Goal: Information Seeking & Learning: Learn about a topic

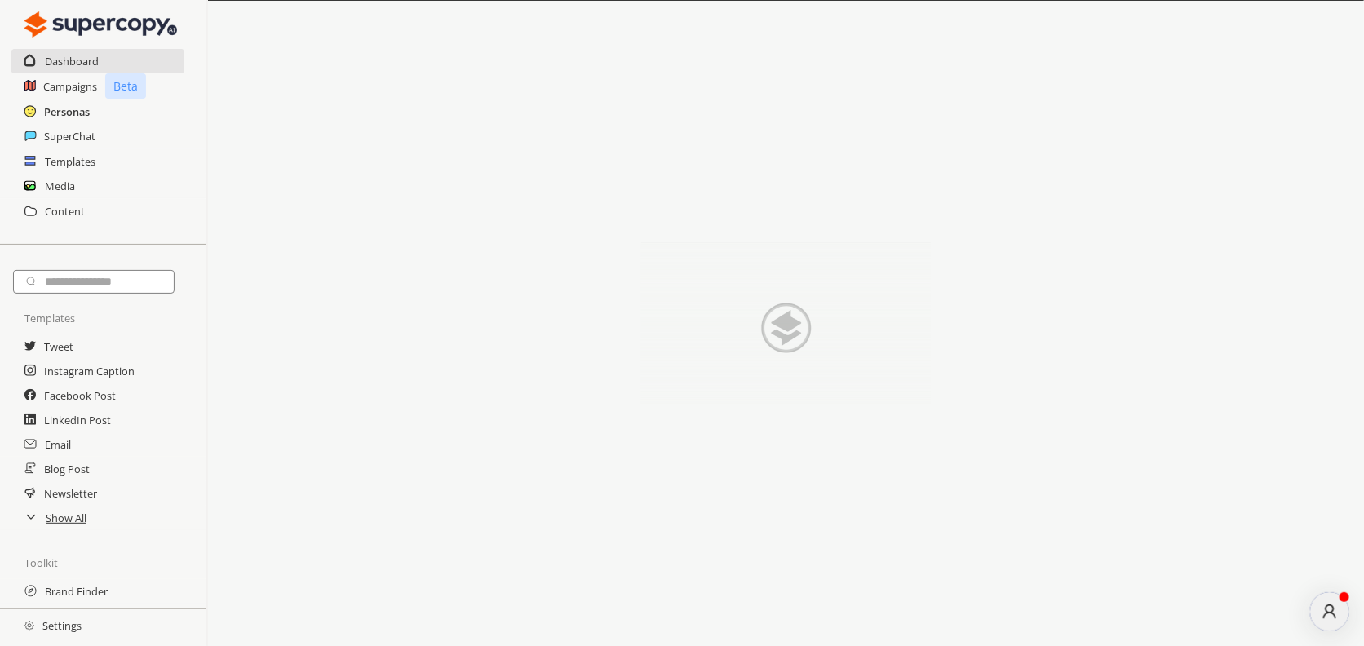
click at [78, 111] on h2 "Personas" at bounding box center [67, 112] width 46 height 24
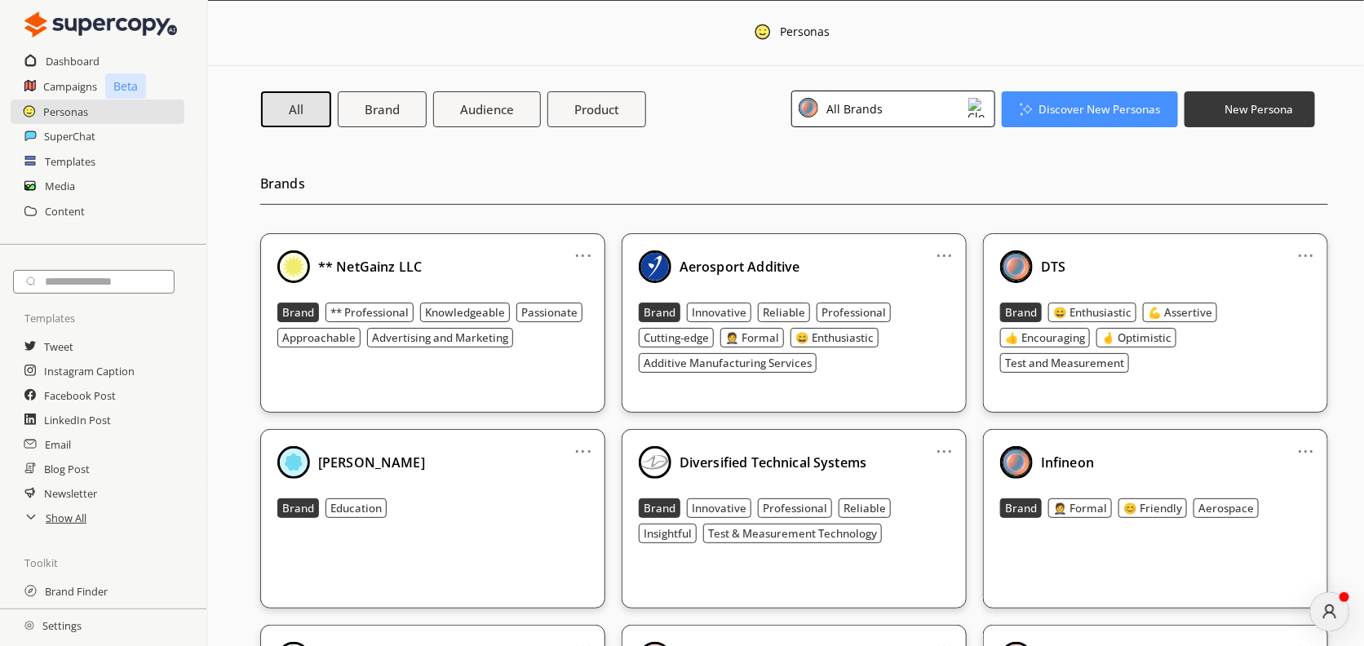
click at [1200, 268] on div "DTS" at bounding box center [1155, 267] width 311 height 33
click at [1177, 268] on div "DTS" at bounding box center [1155, 267] width 311 height 33
click at [1227, 300] on div "DTS Brand 😄 Enthusiastic 💪 Assertive 👍 Encouraging 🤞 Optimistic Test and Measur…" at bounding box center [1155, 312] width 311 height 122
click at [1288, 268] on div "DTS" at bounding box center [1155, 267] width 311 height 33
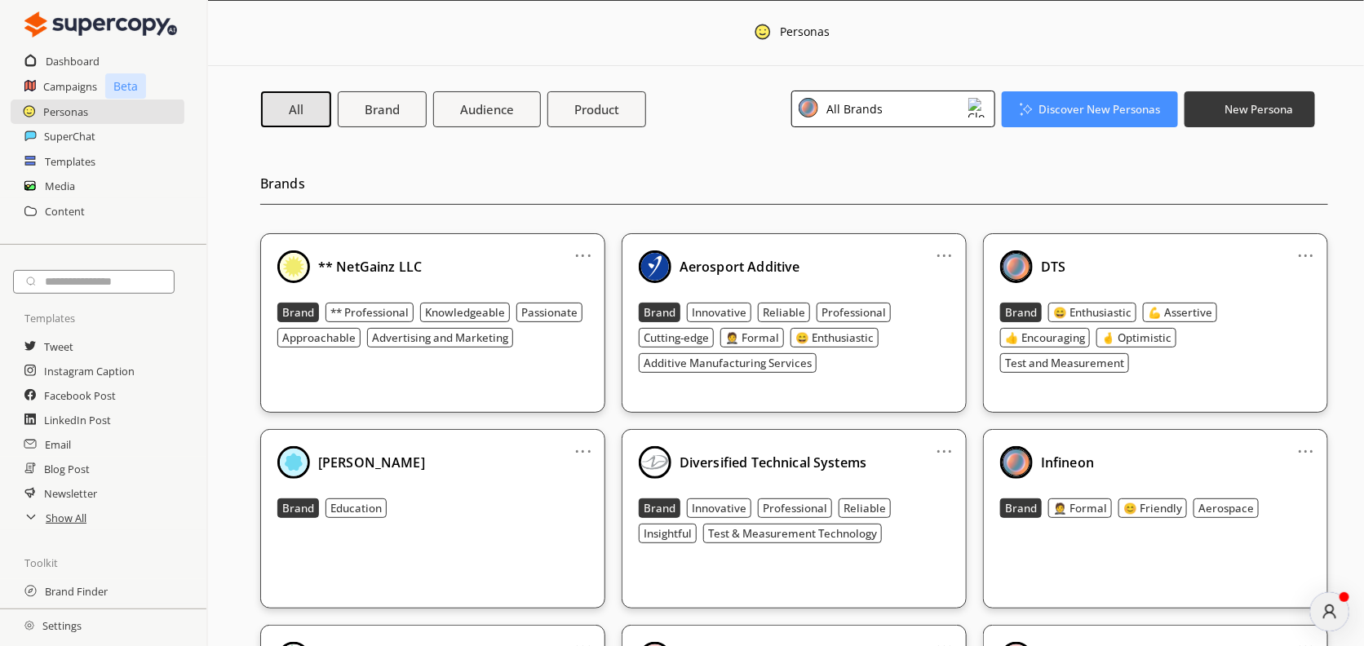
click at [1124, 264] on div "DTS" at bounding box center [1155, 267] width 311 height 33
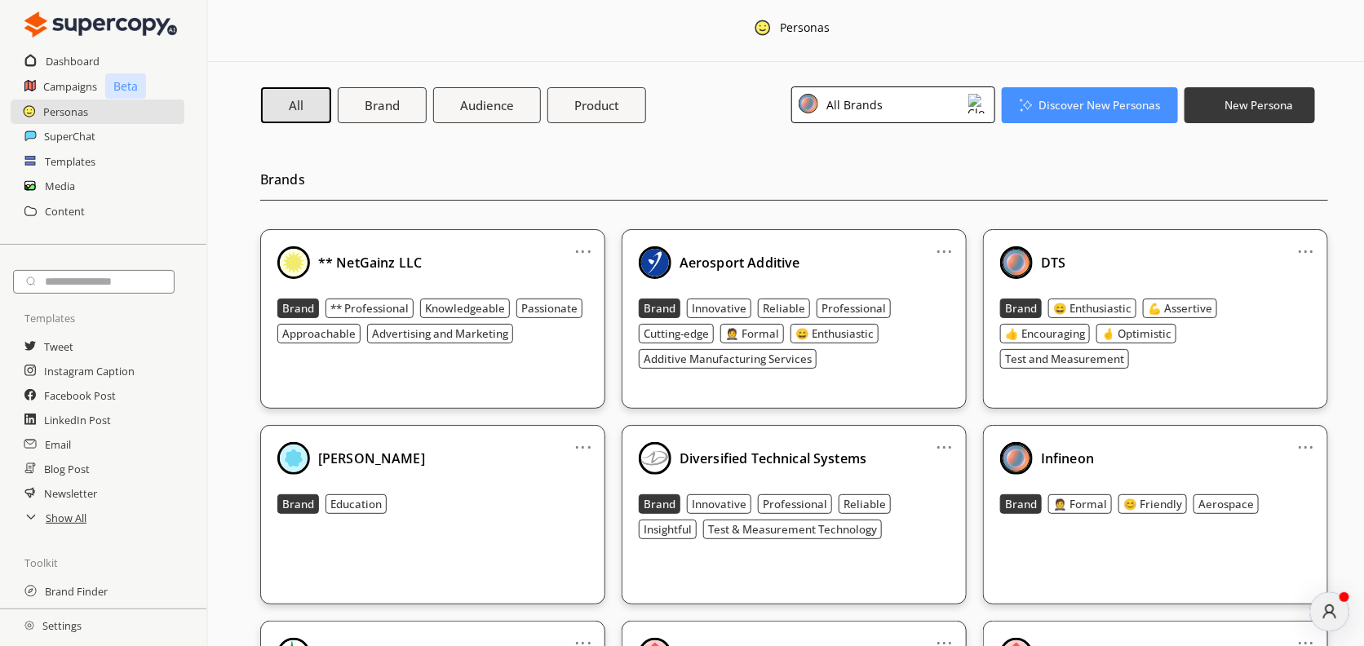
click at [883, 116] on div "All Brands" at bounding box center [893, 104] width 204 height 37
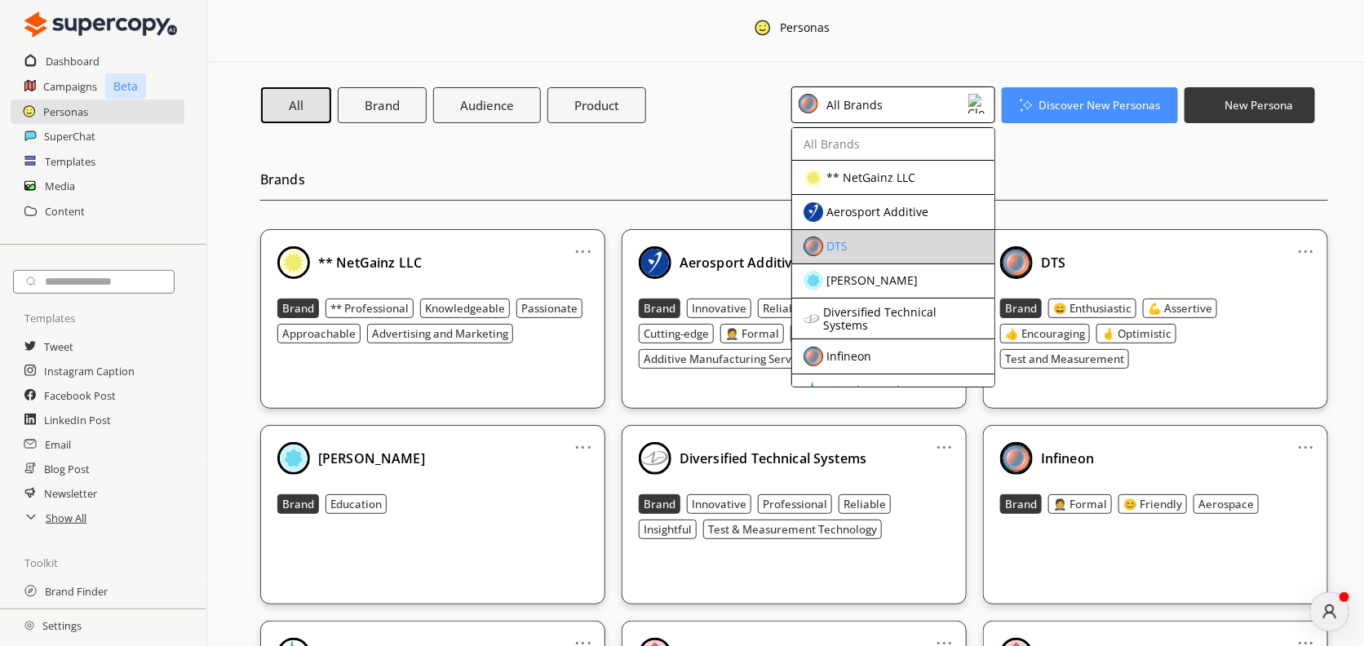
click at [888, 242] on div "DTS" at bounding box center [880, 247] width 153 height 20
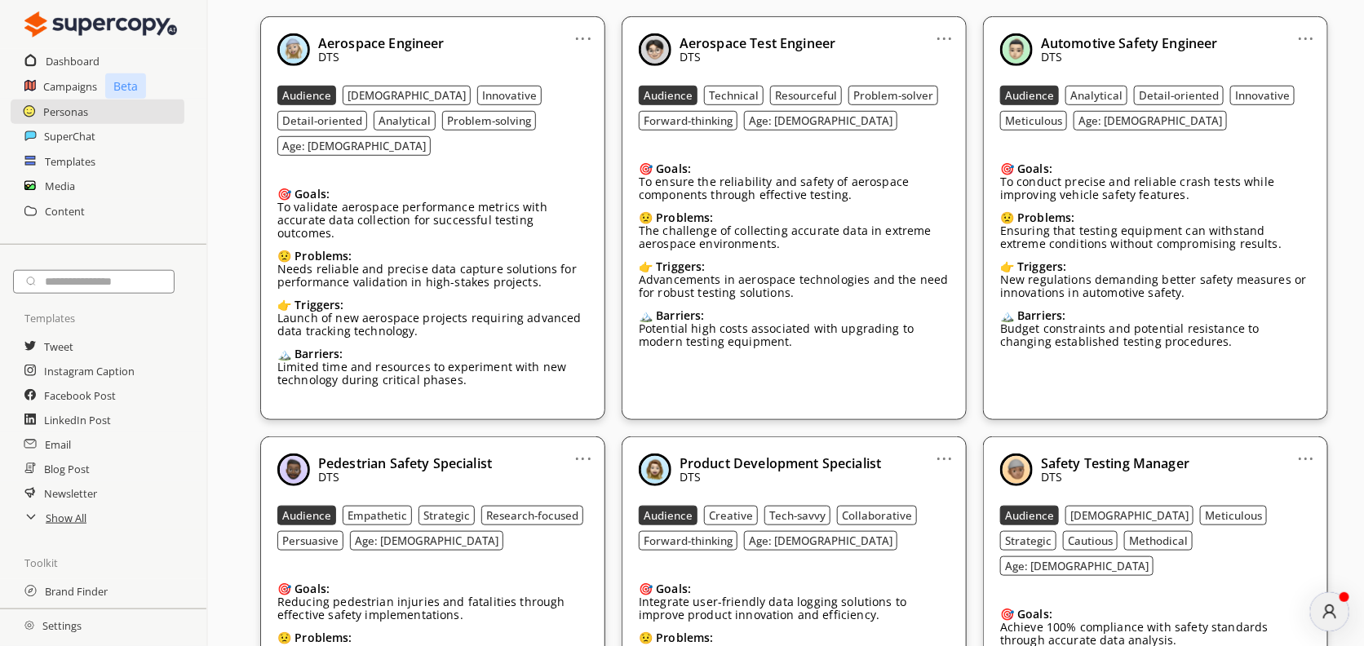
scroll to position [459, 0]
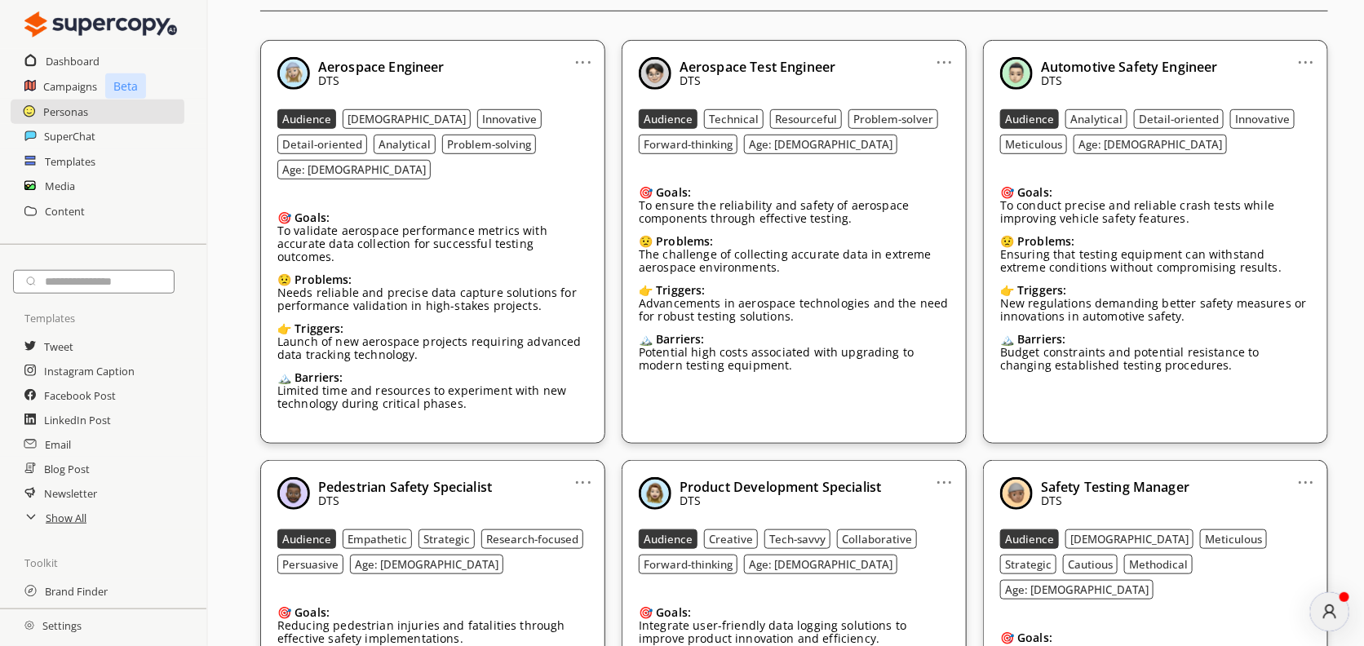
click at [556, 199] on div "🎯 Goals: To validate aerospace performance metrics with accurate data collectio…" at bounding box center [432, 233] width 311 height 69
drag, startPoint x: 301, startPoint y: 55, endPoint x: 1083, endPoint y: 326, distance: 827.0
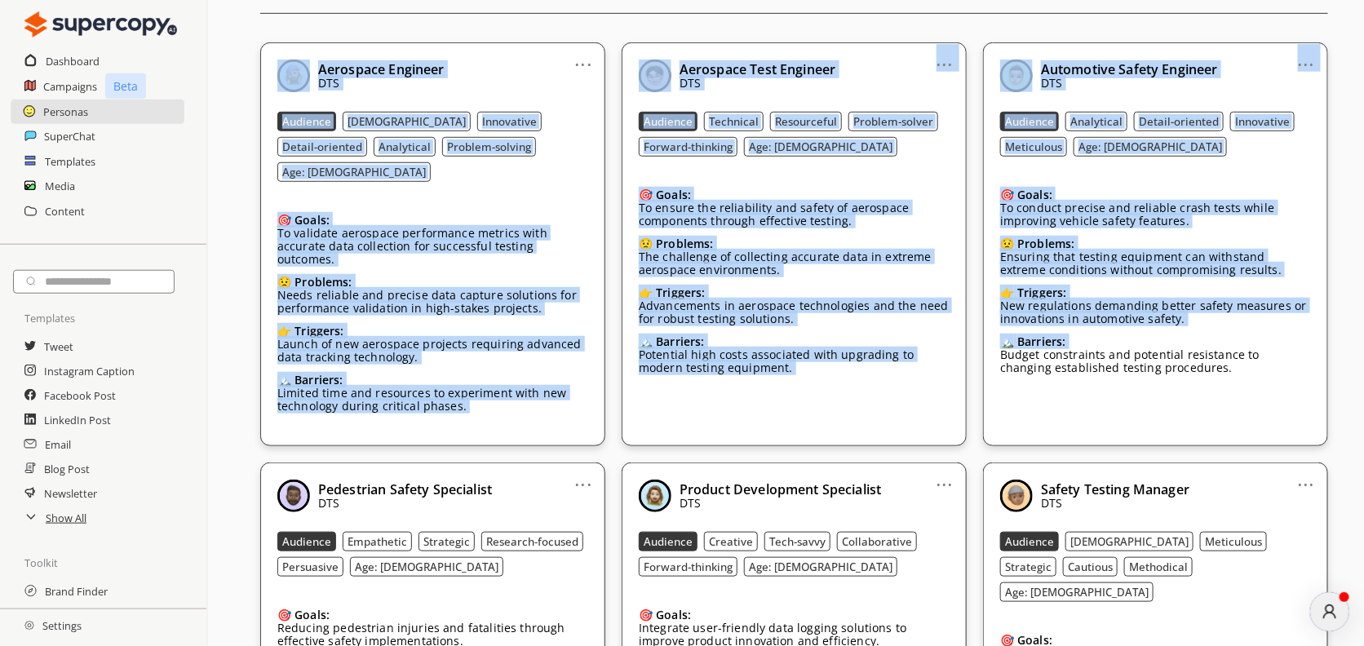
scroll to position [237, 0]
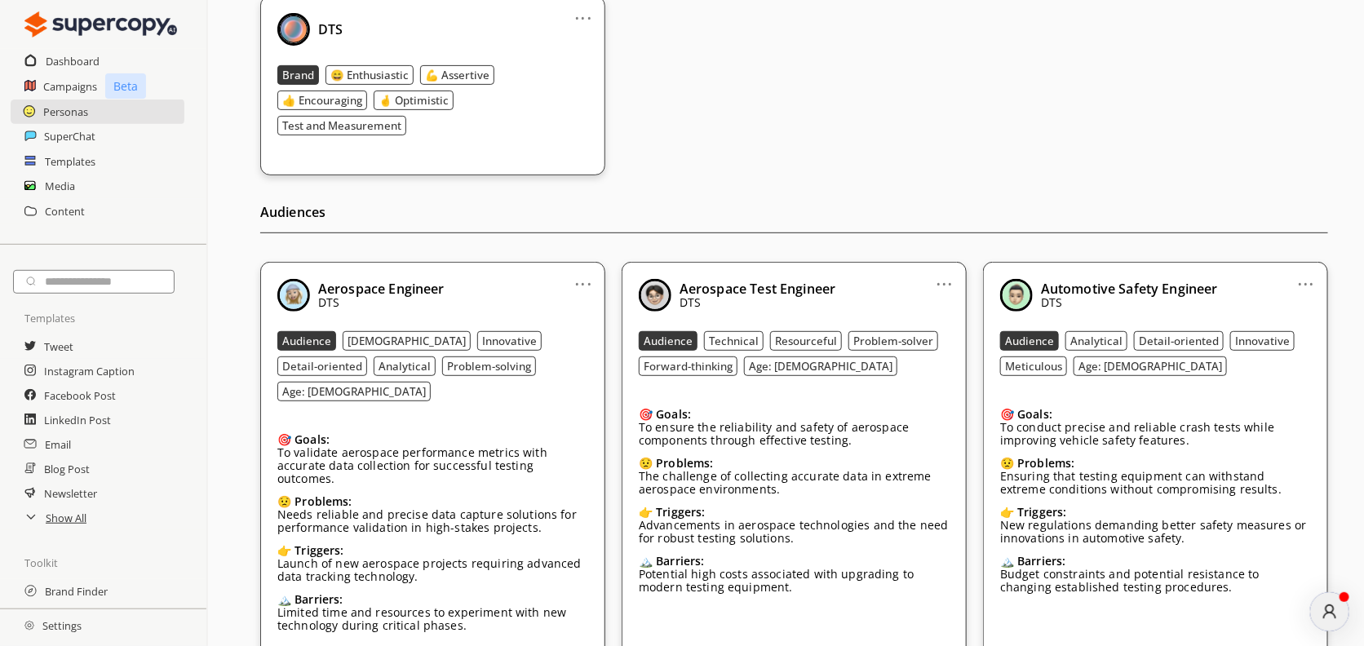
click at [545, 292] on div "Aerospace Engineer DTS" at bounding box center [432, 295] width 311 height 33
click at [580, 282] on link "..." at bounding box center [583, 277] width 17 height 13
click at [721, 162] on div "... DTS Brand 😄 Enthusiastic 💪 Assertive 👍 Encouraging 🤞 Optimistic Test and Me…" at bounding box center [794, 86] width 1068 height 180
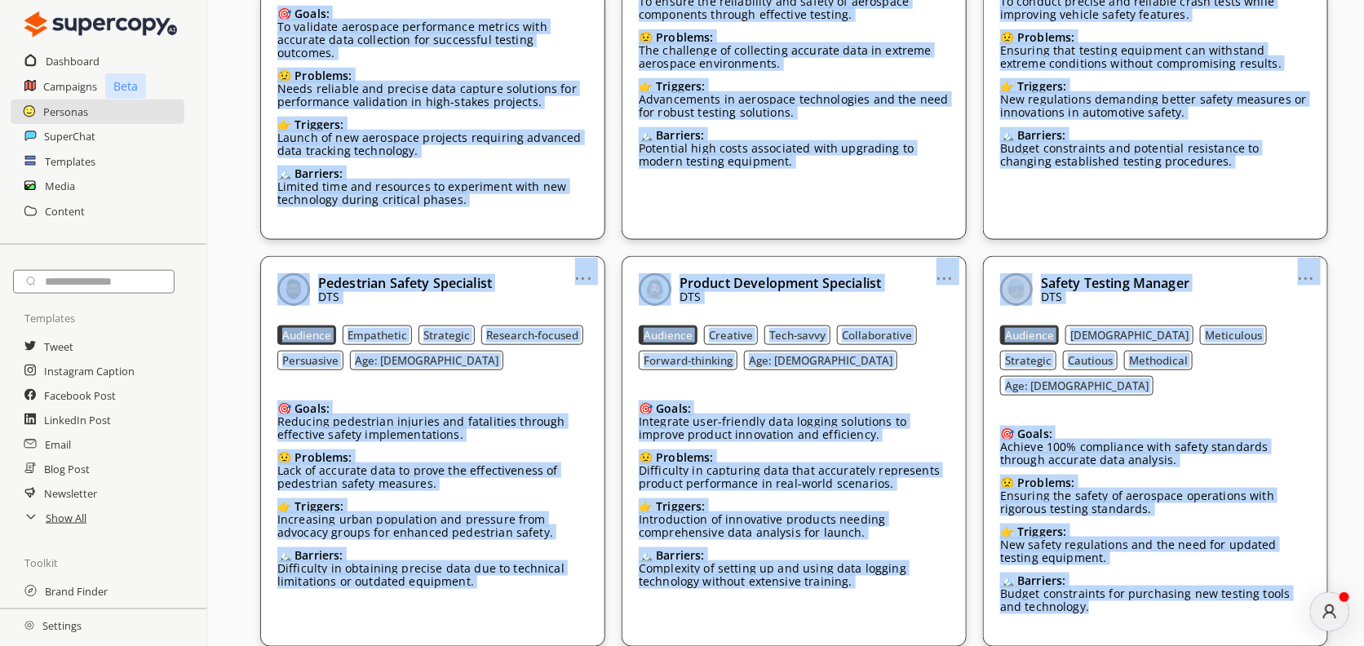
scroll to position [836, 0]
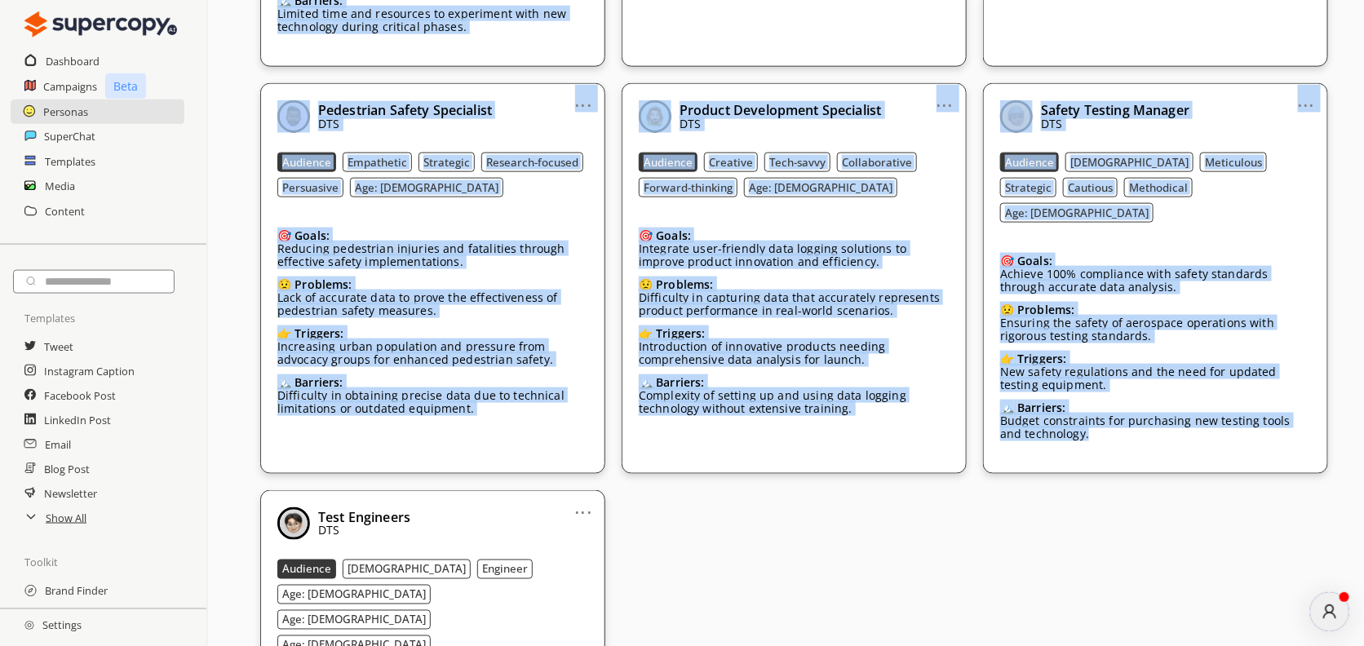
drag, startPoint x: 250, startPoint y: 171, endPoint x: 1219, endPoint y: 375, distance: 990.4
click at [1219, 375] on div "All Brand Audience Product DTS Discover New Personas New Persona Brands ... DTS…" at bounding box center [786, 543] width 1156 height 2627
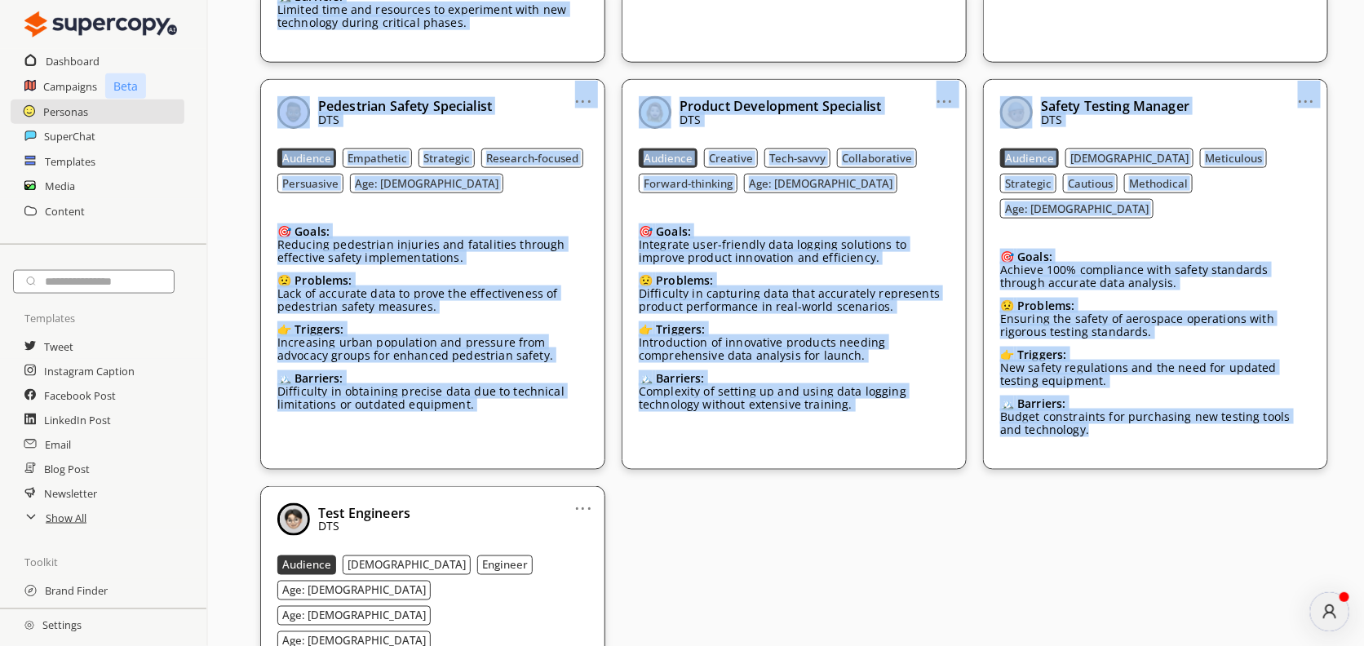
copy div "Loremipsu Dolorsit AME Consecte Adip Elitseddoe Tempor-incididu Utlaboreet Dolo…"
